Goal: Task Accomplishment & Management: Use online tool/utility

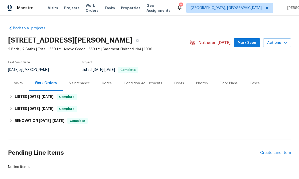
click at [283, 155] on div "Create Line Item" at bounding box center [275, 153] width 31 height 5
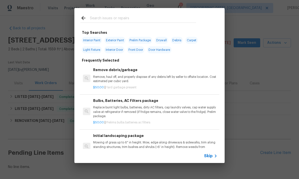
click at [111, 81] on p "Remove, haul off, and properly dispose of any debris left by seller to offsite …" at bounding box center [155, 79] width 124 height 9
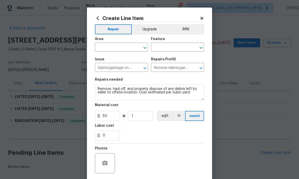
click at [113, 50] on input "text" at bounding box center [114, 48] width 39 height 8
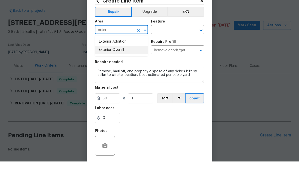
click at [106, 63] on li "Exterior Overall" at bounding box center [121, 67] width 53 height 8
type input "Exterior Overall"
click at [166, 44] on input "text" at bounding box center [170, 48] width 39 height 8
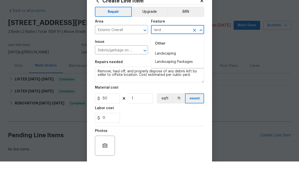
click at [161, 67] on li "Landscaping" at bounding box center [177, 71] width 53 height 8
type input "Landscaping"
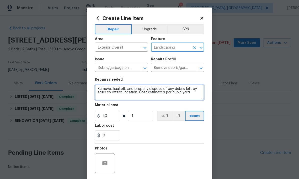
click at [106, 93] on textarea "Remove, haul off, and properly dispose of any debris left by seller to offsite …" at bounding box center [149, 92] width 109 height 16
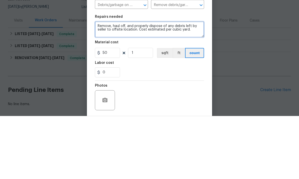
click at [110, 84] on textarea "Remove, haul off, and properly dispose of any debris left by seller to offsite …" at bounding box center [149, 92] width 109 height 16
click at [112, 84] on textarea "Remove, haul off, and properly dispose of any debris left by seller to offsite …" at bounding box center [149, 92] width 109 height 16
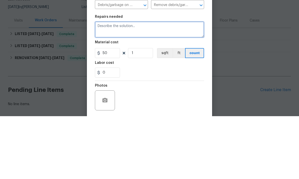
click at [104, 84] on textarea at bounding box center [149, 92] width 109 height 16
click at [114, 84] on textarea at bounding box center [149, 92] width 109 height 16
paste textarea "- Pressure wash front of house only. - Unseize garbage. Disposal - Master Bath …"
click at [98, 84] on textarea "- Pressure wash front of house only. - Unseize garbage. Disposal - Master Bath …" at bounding box center [149, 92] width 109 height 16
click at [102, 84] on textarea "- Pressure wash front of house only. - Unseize garbage. Disposal - Master Bath …" at bounding box center [149, 92] width 109 height 16
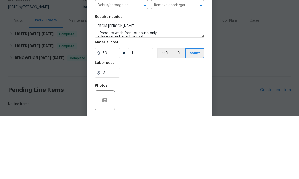
scroll to position [19, 0]
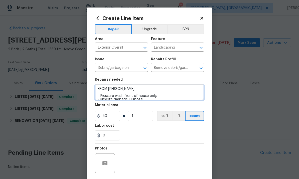
type textarea "FROM PAUL - Pressure wash front of house only. - Unseize garbage. Disposal - Ma…"
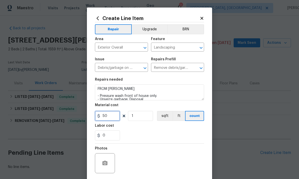
click at [108, 121] on input "50" at bounding box center [107, 116] width 25 height 10
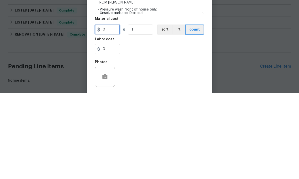
type input "1"
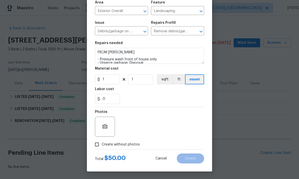
scroll to position [38, 0]
click at [104, 128] on icon "button" at bounding box center [105, 127] width 6 height 6
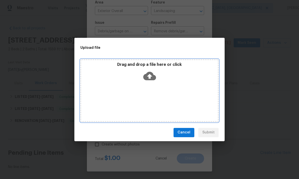
click at [143, 87] on div "Drag and drop a file here or click" at bounding box center [149, 90] width 138 height 63
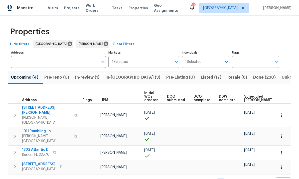
click at [126, 81] on span "In-reno (3)" at bounding box center [132, 77] width 55 height 7
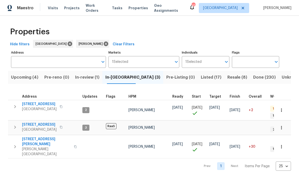
click at [43, 104] on span "705 Winterside Dr" at bounding box center [39, 104] width 35 height 5
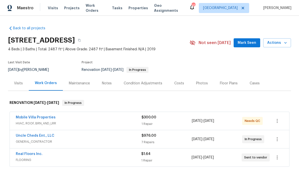
click at [37, 156] on link "Real Floors Inc." at bounding box center [29, 154] width 27 height 4
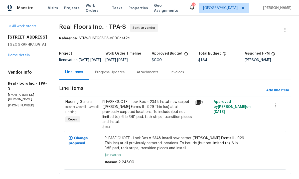
scroll to position [9, 0]
click at [18, 54] on link "Home details" at bounding box center [19, 56] width 22 height 4
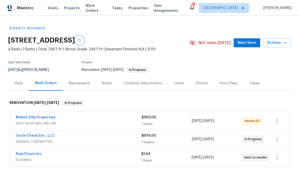
click at [84, 36] on button "button" at bounding box center [79, 40] width 9 height 9
click at [106, 87] on div "Notes" at bounding box center [107, 83] width 22 height 15
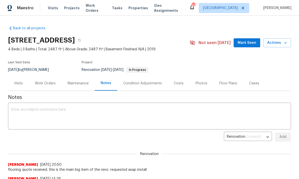
click at [18, 114] on textarea at bounding box center [149, 117] width 277 height 18
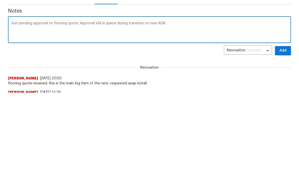
type textarea "Just pending approval on flooring quote. Approval still in queue during transit…"
click at [288, 133] on button "Add" at bounding box center [283, 137] width 16 height 9
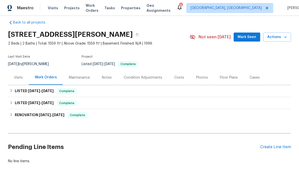
scroll to position [6, 0]
click at [169, 172] on div "Back to all projects [STREET_ADDRESS][PERSON_NAME] 2 Beds | 2 Baths | Total: 15…" at bounding box center [149, 97] width 299 height 163
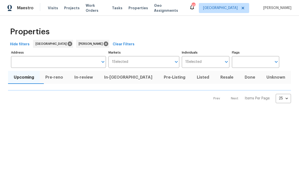
click at [122, 79] on span "In-[GEOGRAPHIC_DATA]" at bounding box center [129, 77] width 54 height 7
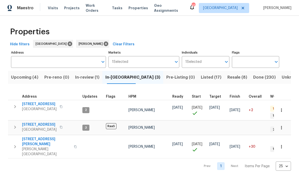
click at [32, 104] on span "705 Winterside Dr" at bounding box center [39, 104] width 35 height 5
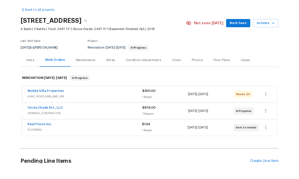
scroll to position [19, 0]
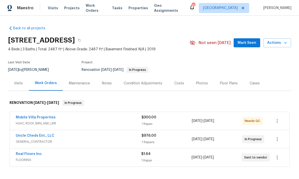
click at [24, 134] on link "Uncle Cheds Ent., LLC" at bounding box center [35, 136] width 39 height 4
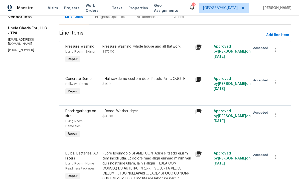
scroll to position [53, 0]
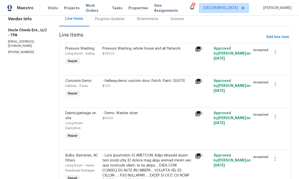
click at [157, 90] on div "- Hallway.demo custom door. Patch. Paint. QUOTE $1.00" at bounding box center [147, 88] width 93 height 23
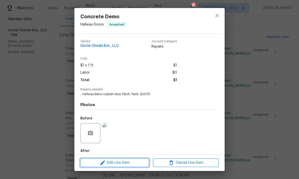
click at [131, 165] on span "Edit Line Item" at bounding box center [115, 163] width 66 height 6
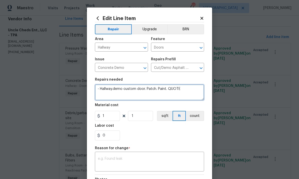
click at [184, 91] on textarea "- Hallway.demo custom door. Patch. Paint. QUOTE" at bounding box center [149, 92] width 109 height 16
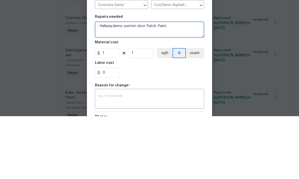
type textarea "- Hallway.demo custom door. Patch. Paint."
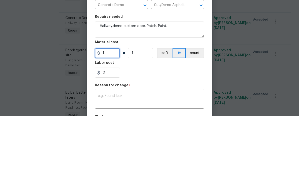
click at [109, 111] on input "1" at bounding box center [107, 116] width 25 height 10
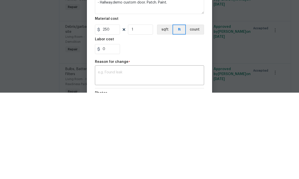
scroll to position [19, 0]
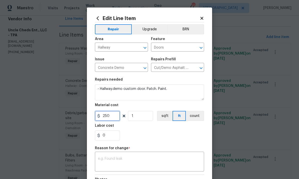
click at [115, 120] on input "250" at bounding box center [107, 116] width 25 height 10
type input "200"
click at [161, 162] on textarea at bounding box center [149, 162] width 103 height 11
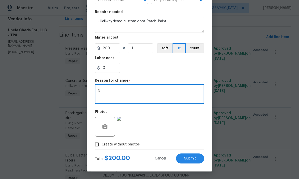
scroll to position [69, 0]
type textarea "N"
click at [195, 159] on span "Submit" at bounding box center [190, 159] width 12 height 4
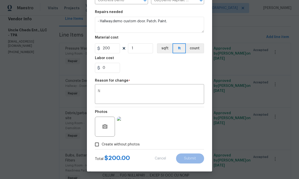
type textarea "- Hallway.demo custom door. Patch. Paint. QUOTE"
type input "1"
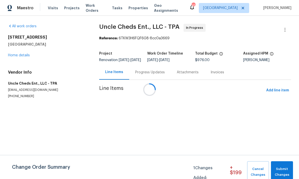
scroll to position [0, 0]
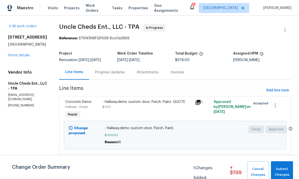
click at [286, 158] on div "Change Order Summary 1 Changes Added: + $ 199 Cancel Changes Submit Changes" at bounding box center [149, 167] width 299 height 24
click at [286, 168] on span "Submit Changes" at bounding box center [282, 172] width 17 height 12
